Goal: Task Accomplishment & Management: Use online tool/utility

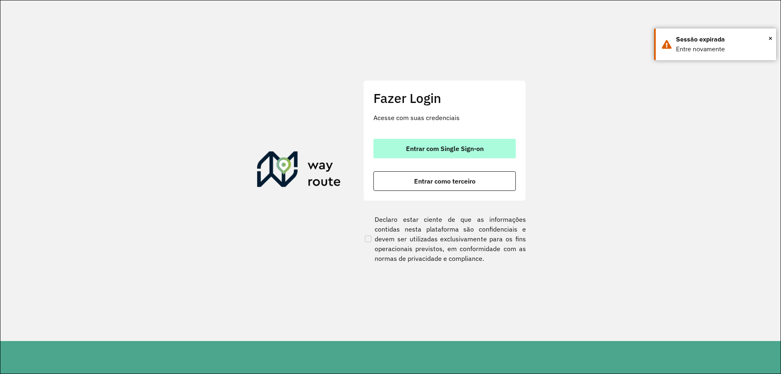
click at [432, 144] on button "Entrar com Single Sign-on" at bounding box center [445, 149] width 142 height 20
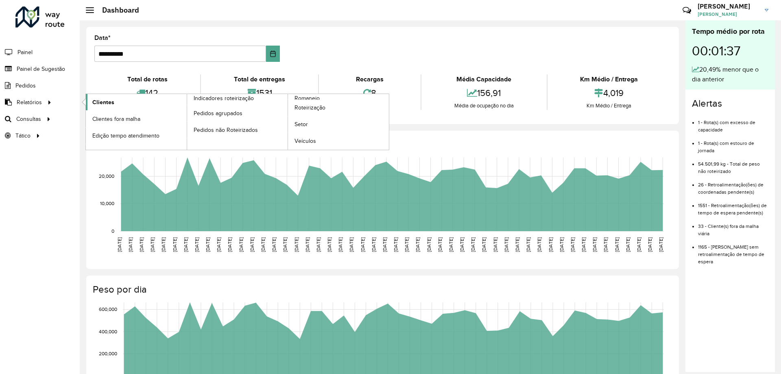
click at [105, 103] on span "Clientes" at bounding box center [103, 102] width 22 height 9
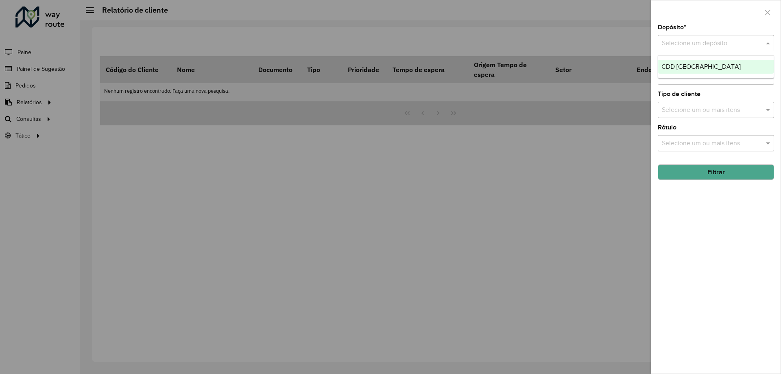
click at [718, 41] on input "text" at bounding box center [708, 44] width 92 height 10
click at [714, 72] on div "CDD [GEOGRAPHIC_DATA]" at bounding box center [716, 67] width 116 height 14
click at [713, 172] on button "Filtrar" at bounding box center [716, 171] width 116 height 15
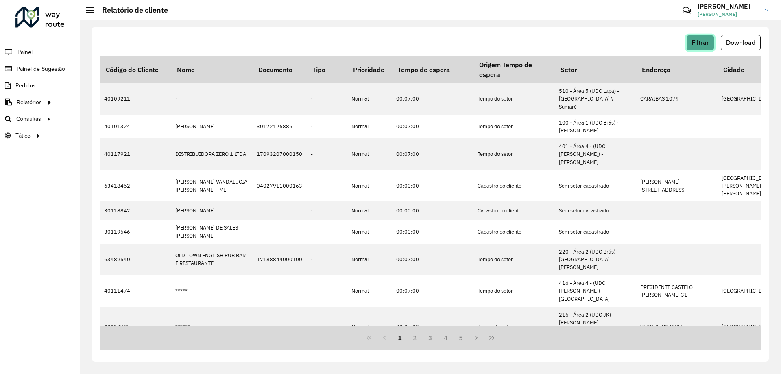
click at [710, 42] on button "Filtrar" at bounding box center [700, 42] width 28 height 15
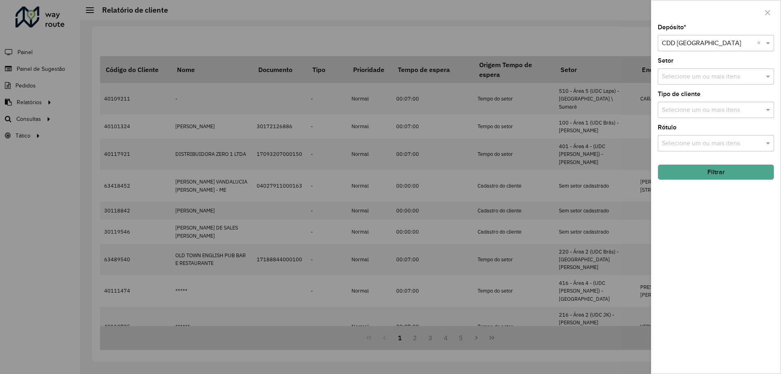
click at [565, 36] on div at bounding box center [390, 187] width 781 height 374
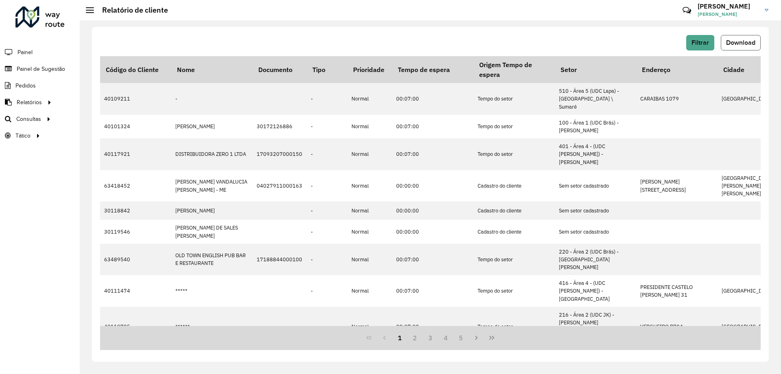
click at [759, 44] on button "Download" at bounding box center [741, 42] width 40 height 15
